Goal: Transaction & Acquisition: Book appointment/travel/reservation

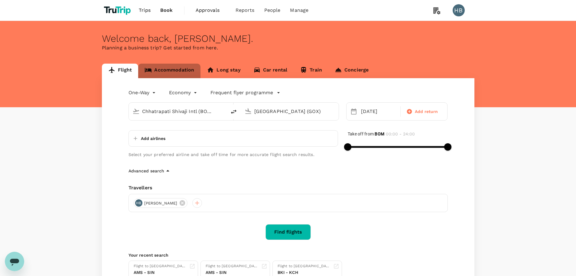
click at [167, 73] on link "Accommodation" at bounding box center [169, 71] width 62 height 15
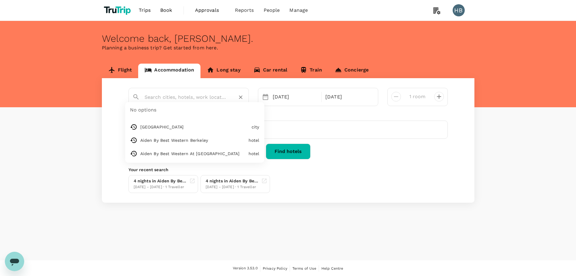
click at [173, 100] on input "text" at bounding box center [186, 96] width 83 height 9
paste input "Accra Luxury Apartments"
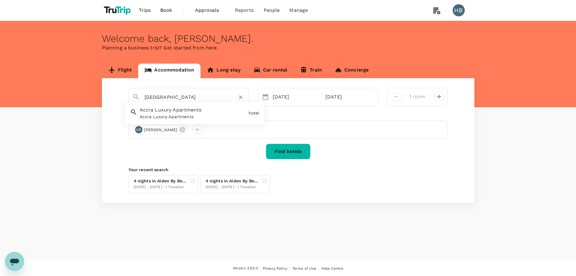
click at [170, 114] on div "Accra Luxury Apartments" at bounding box center [193, 116] width 106 height 6
type input "Accra Luxury Apartments"
click at [277, 151] on button "Find hotels" at bounding box center [288, 151] width 45 height 16
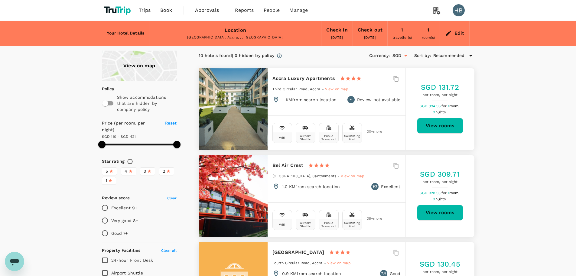
click at [335, 89] on span "View on map" at bounding box center [337, 89] width 24 height 4
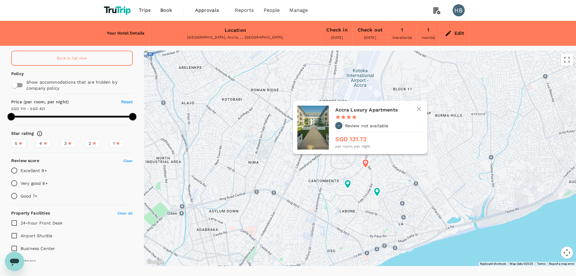
click at [320, 132] on div at bounding box center [312, 128] width 31 height 44
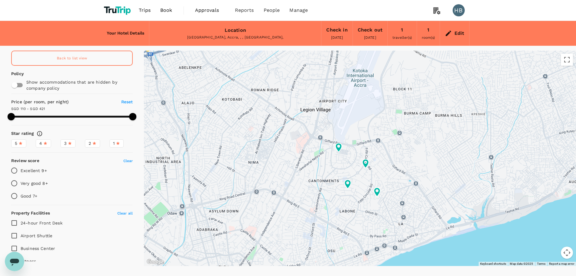
type input "420.33"
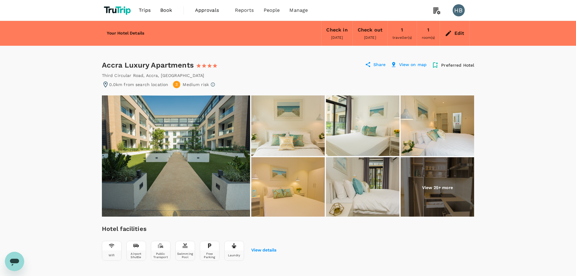
click at [433, 187] on p "View 25+ more" at bounding box center [437, 187] width 31 height 6
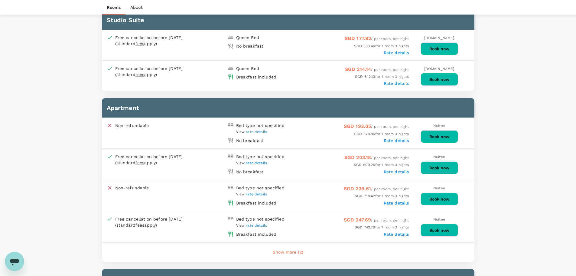
scroll to position [575, 0]
